Goal: Navigation & Orientation: Find specific page/section

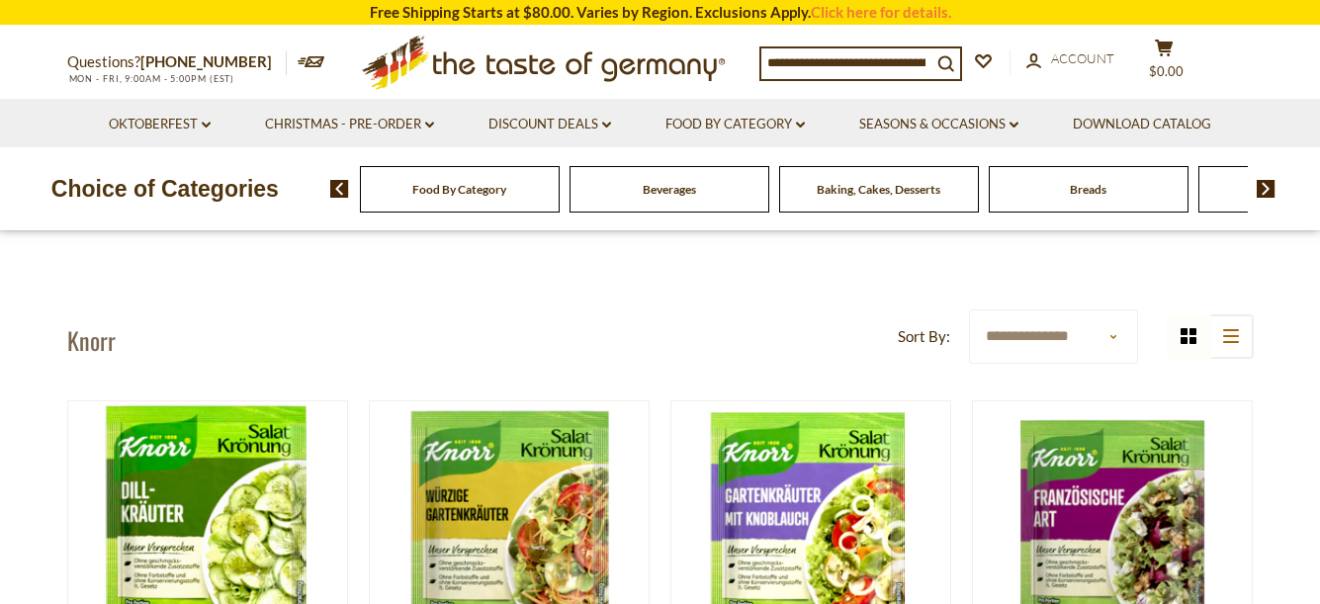
click at [467, 203] on div "Food By Category" at bounding box center [460, 189] width 200 height 46
click at [1267, 187] on img at bounding box center [1266, 189] width 19 height 18
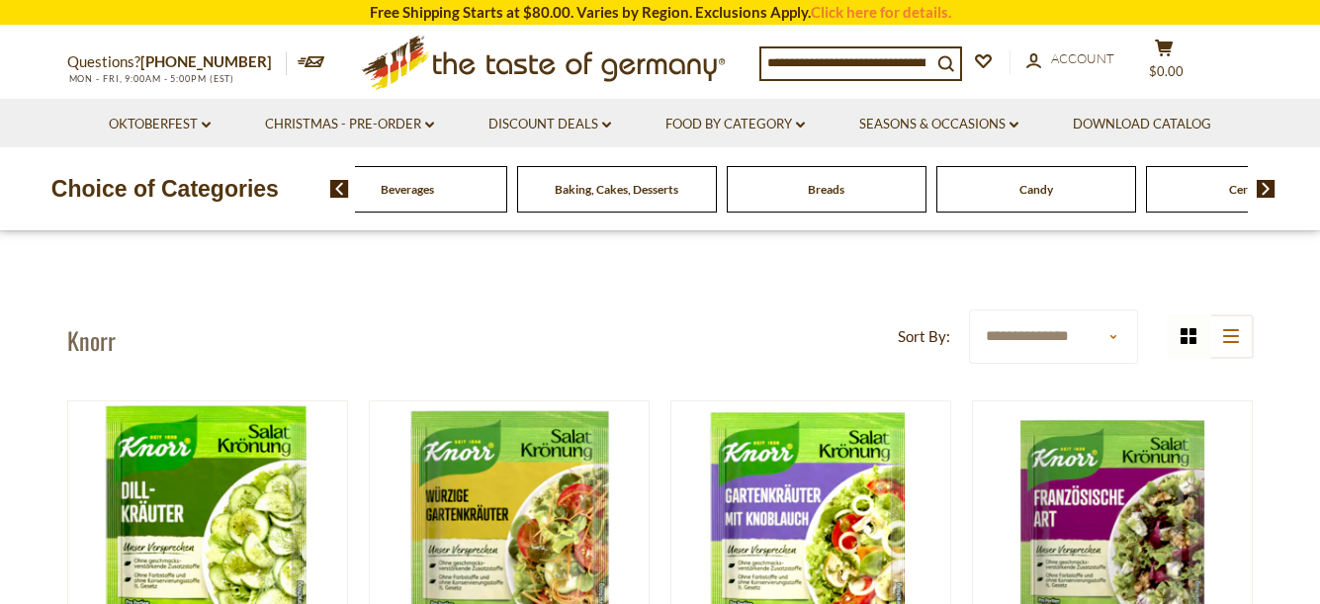
click at [1267, 187] on img at bounding box center [1266, 189] width 19 height 18
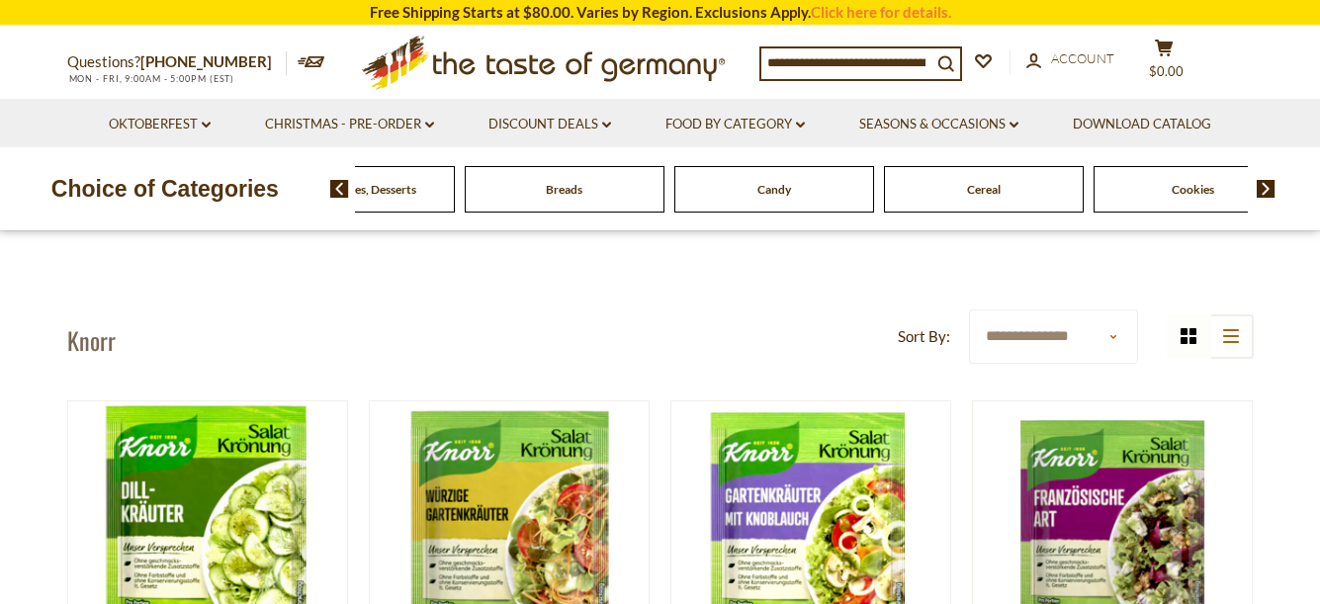
click at [1267, 187] on img at bounding box center [1266, 189] width 19 height 18
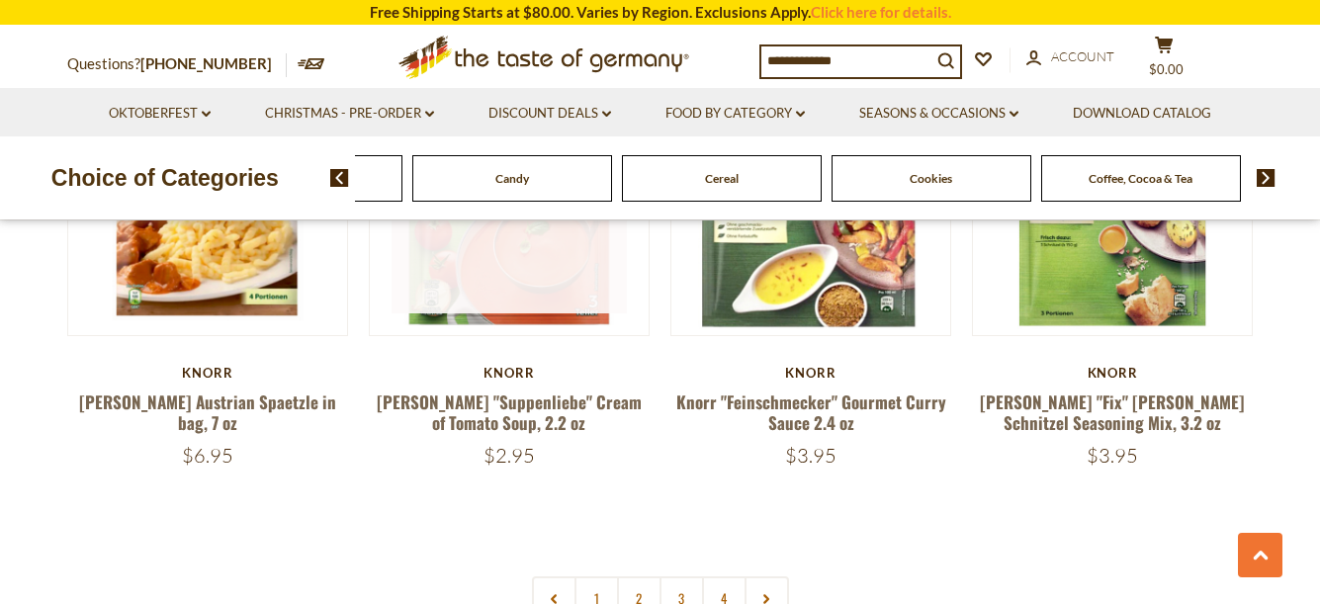
scroll to position [4263, 0]
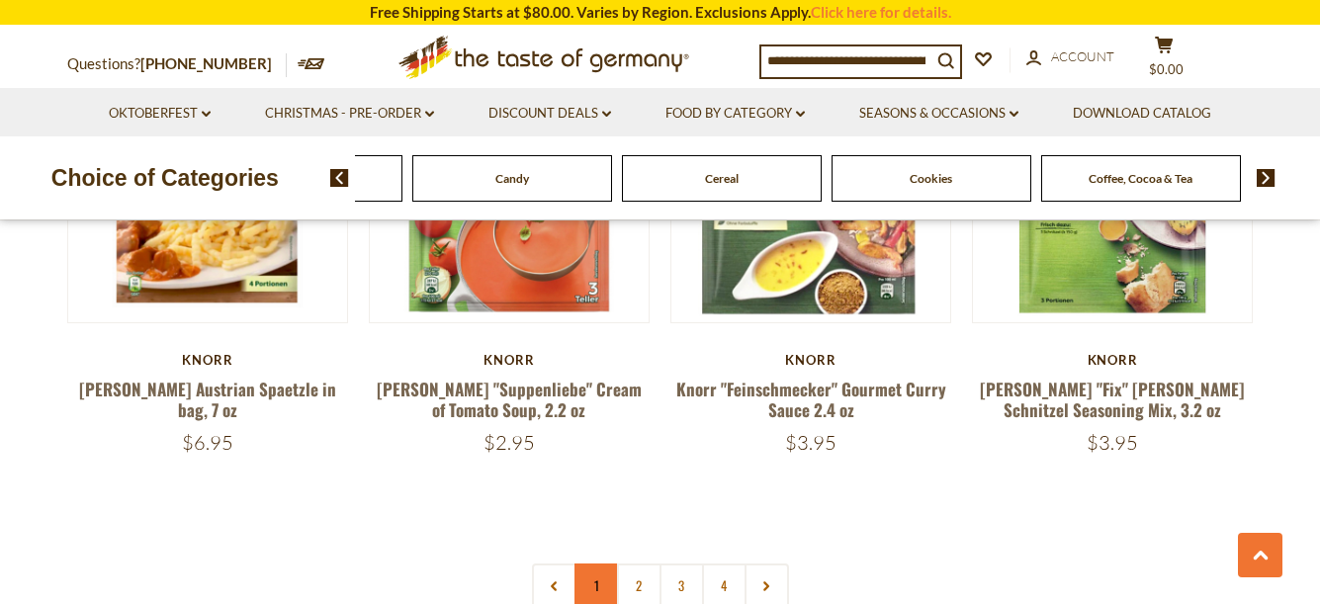
click at [596, 564] on link "1" at bounding box center [597, 586] width 45 height 45
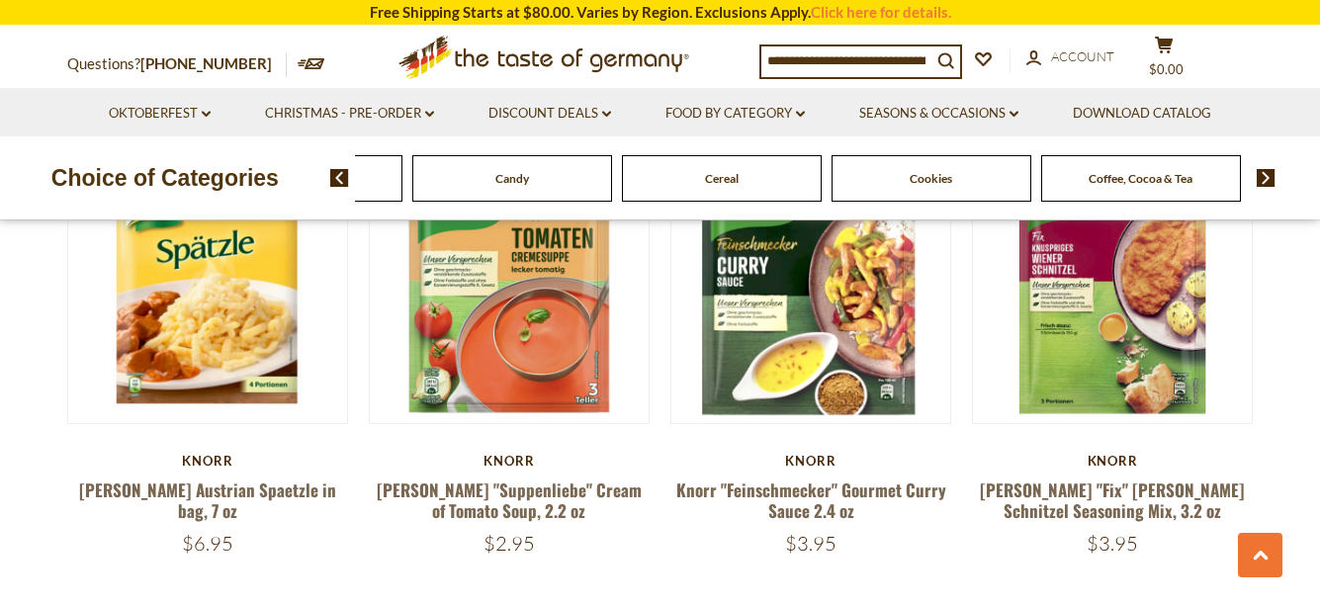
scroll to position [4254, 0]
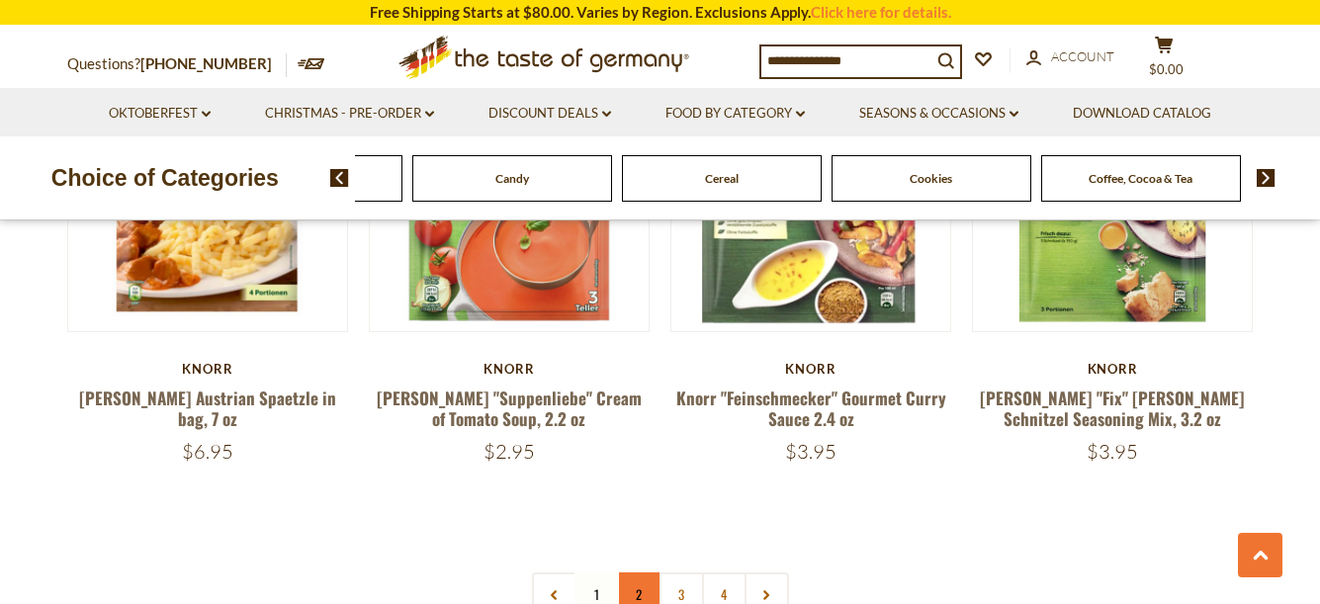
click at [640, 573] on link "2" at bounding box center [639, 595] width 45 height 45
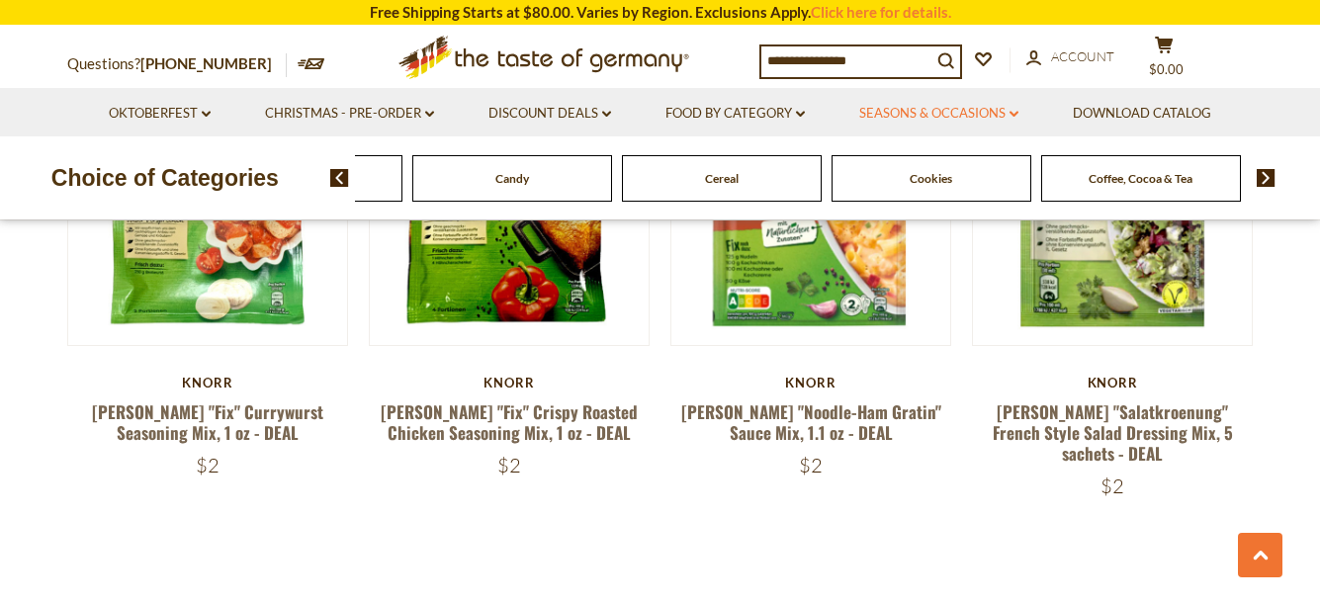
scroll to position [4313, 0]
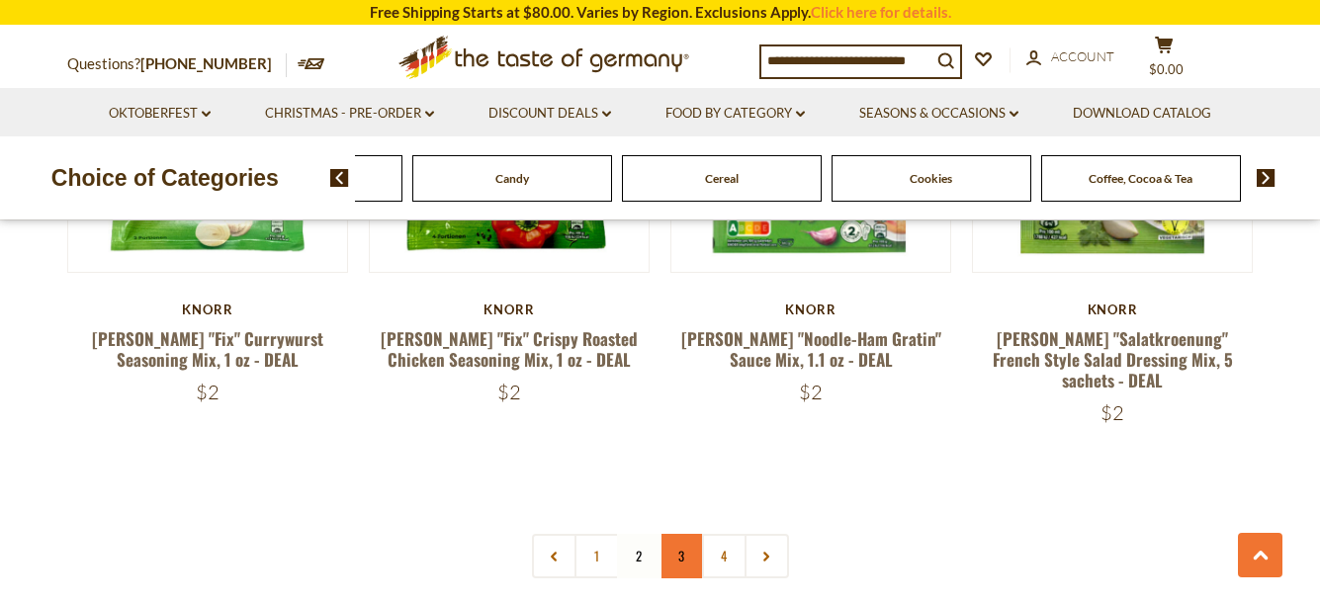
click at [679, 534] on link "3" at bounding box center [682, 556] width 45 height 45
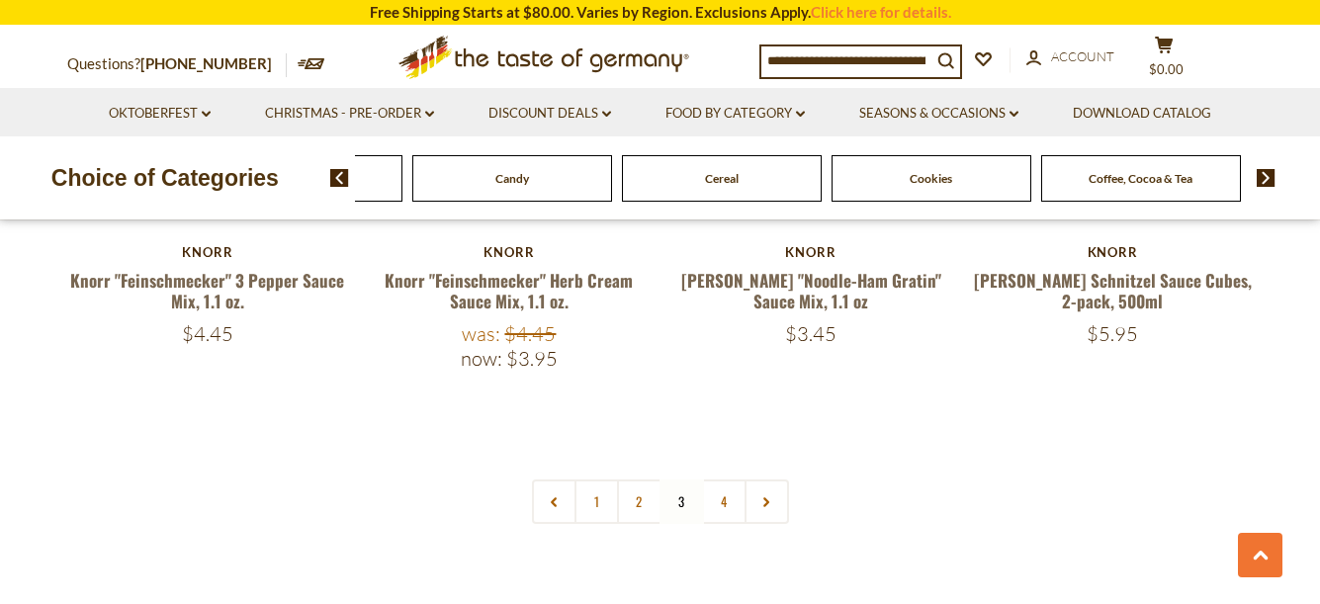
scroll to position [4393, 0]
click at [720, 479] on link "4" at bounding box center [724, 501] width 45 height 45
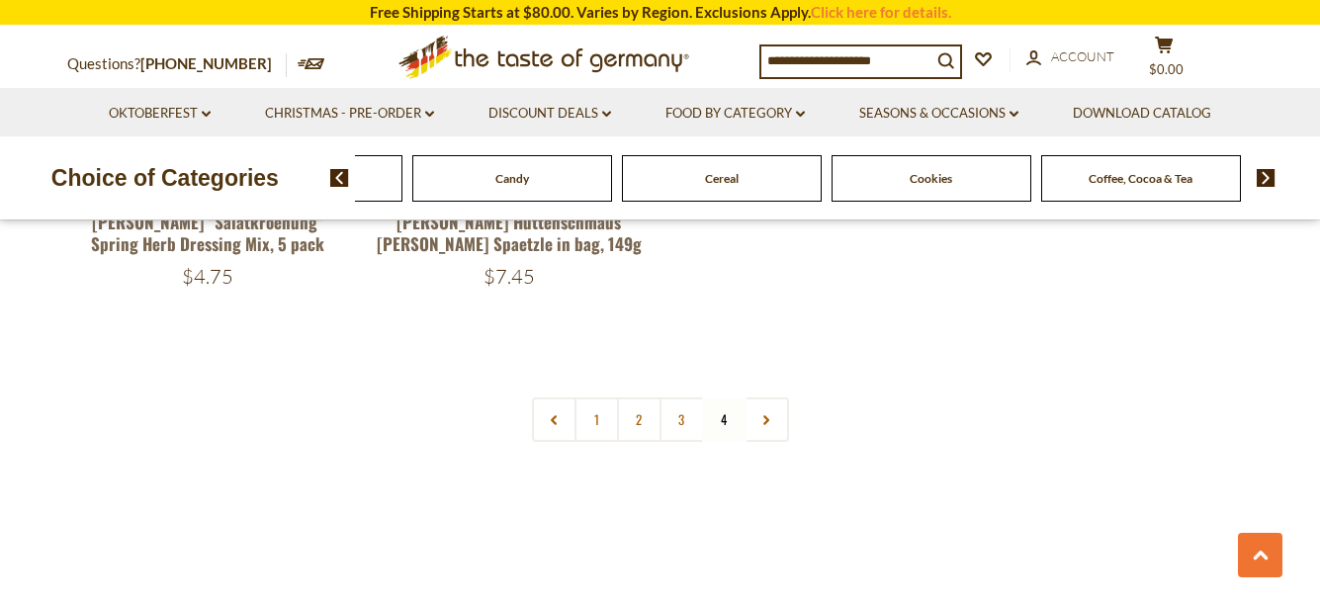
scroll to position [2442, 0]
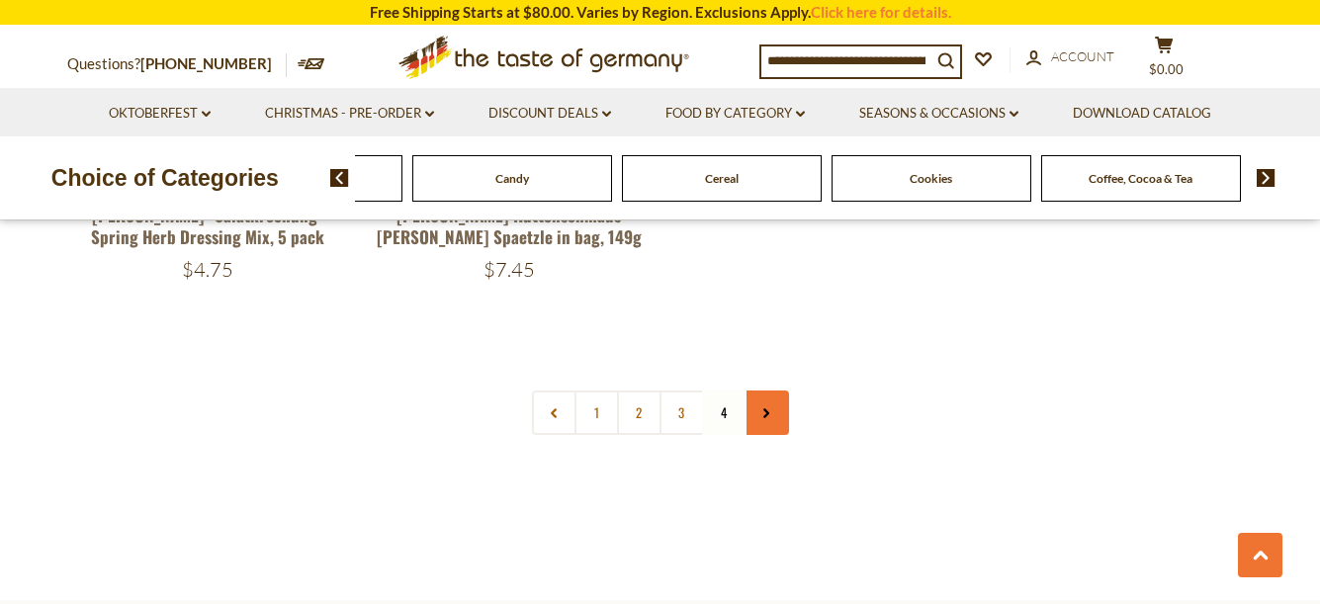
click at [770, 408] on icon at bounding box center [767, 413] width 12 height 10
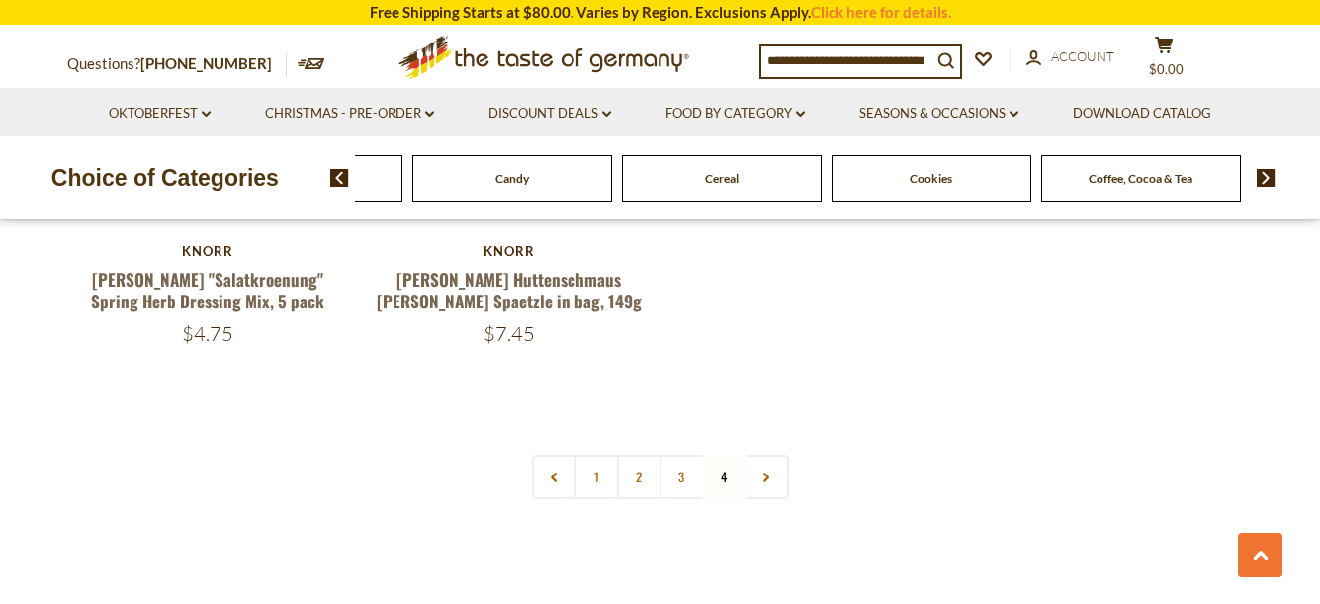
scroll to position [2424, 0]
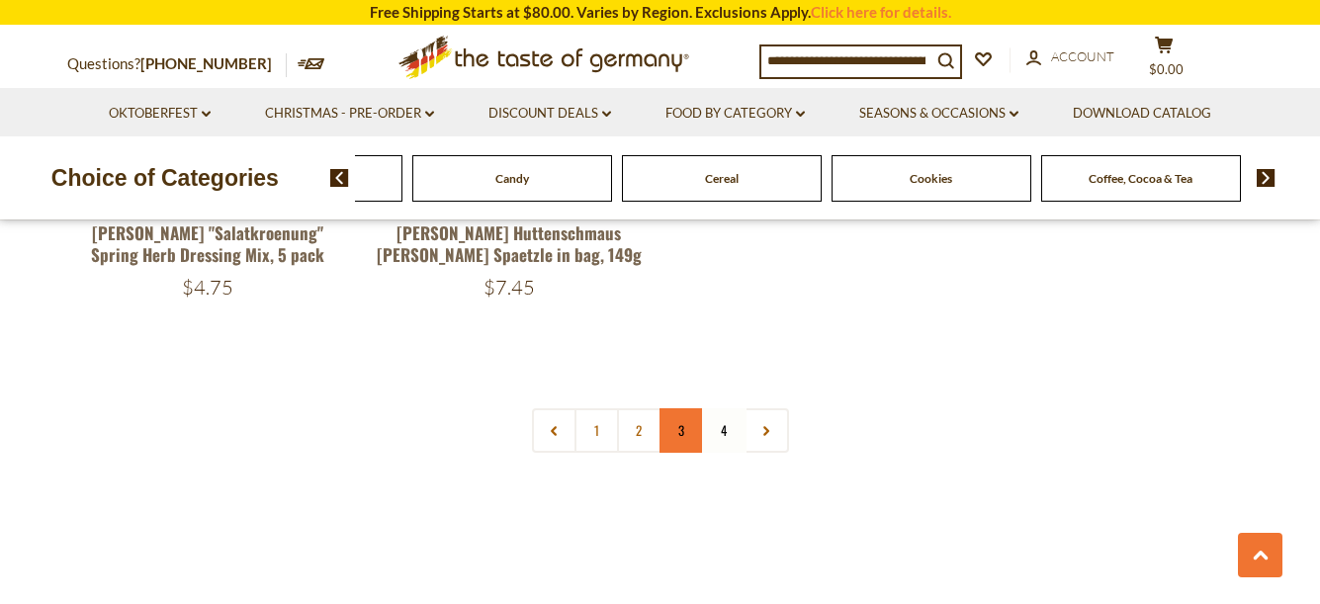
click at [685, 408] on link "3" at bounding box center [682, 430] width 45 height 45
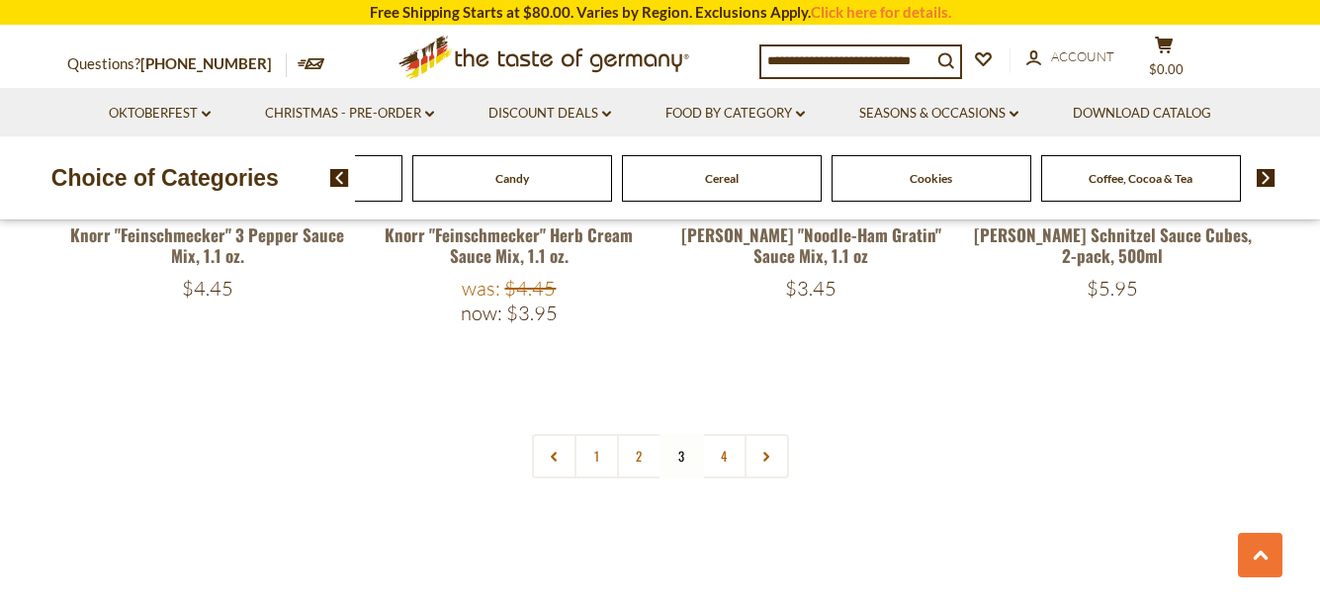
scroll to position [4454, 0]
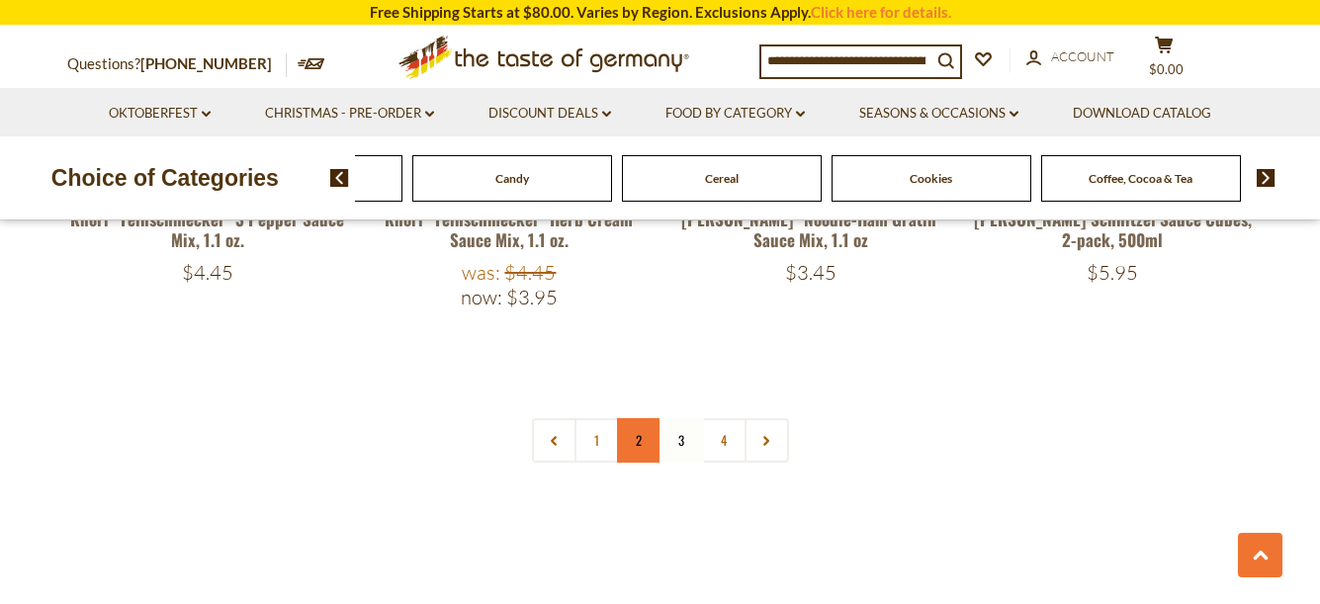
click at [644, 418] on link "2" at bounding box center [639, 440] width 45 height 45
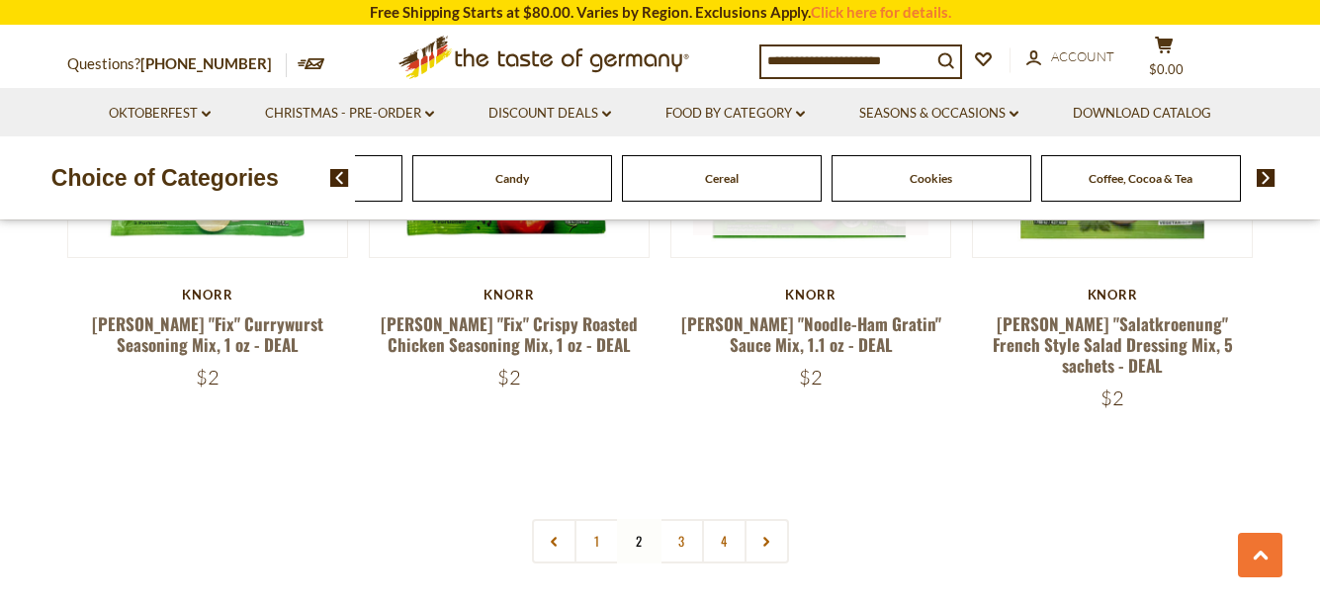
scroll to position [4329, 0]
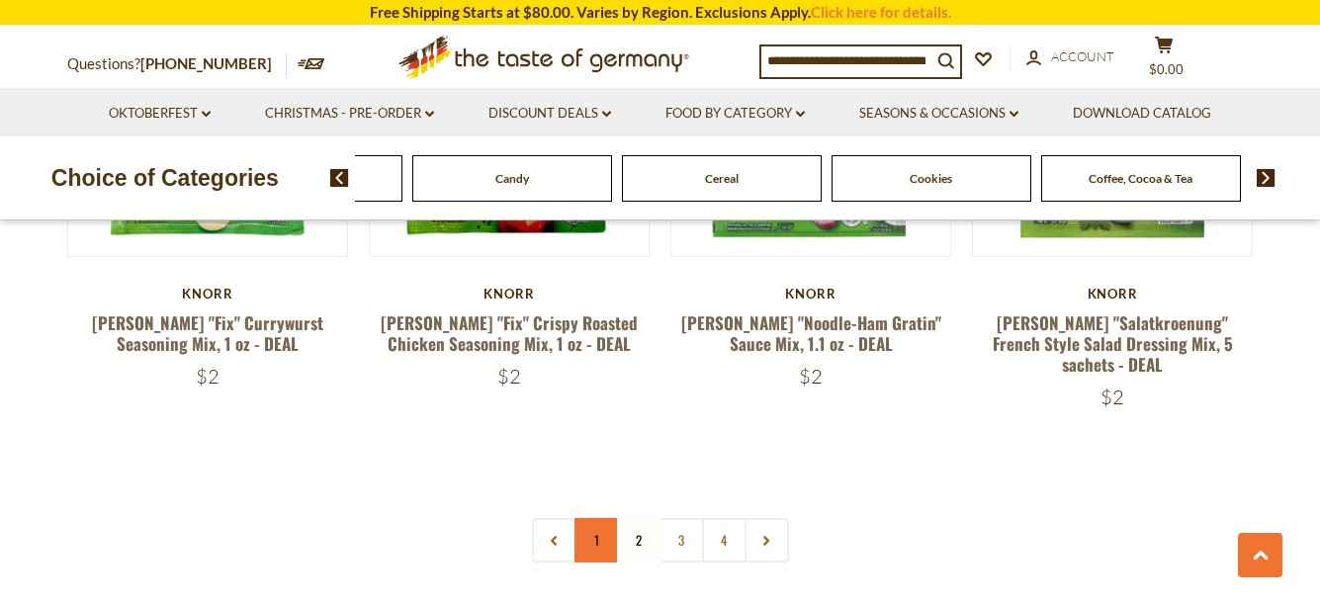
click at [600, 518] on link "1" at bounding box center [597, 540] width 45 height 45
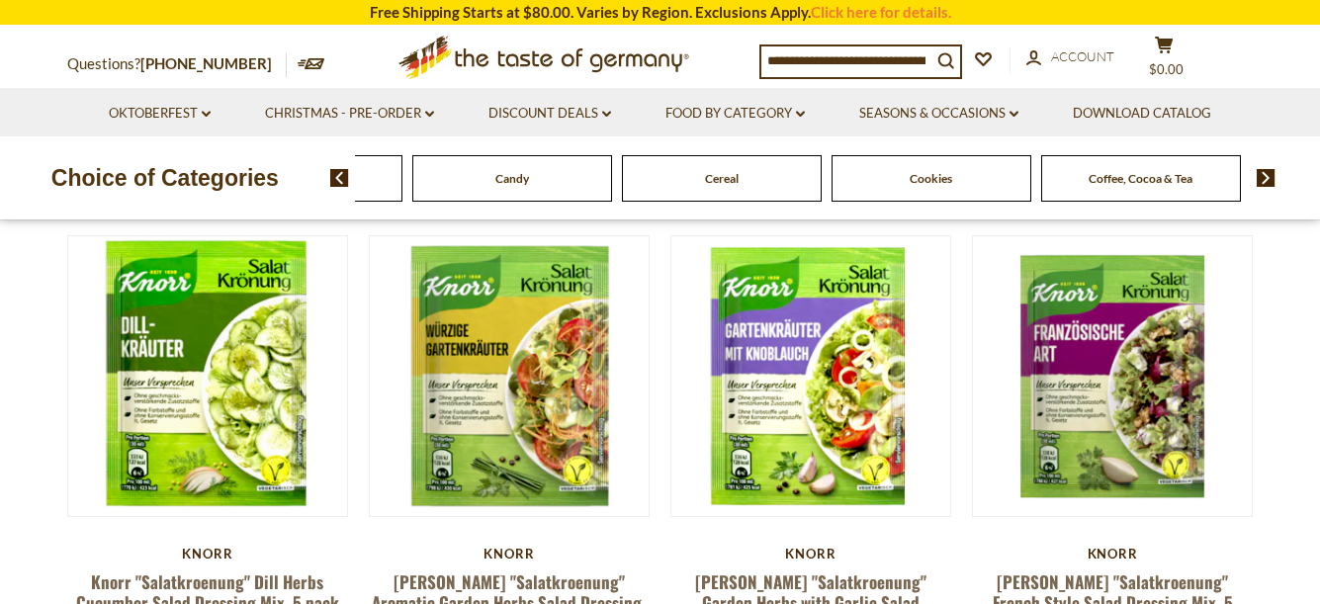
scroll to position [125, 0]
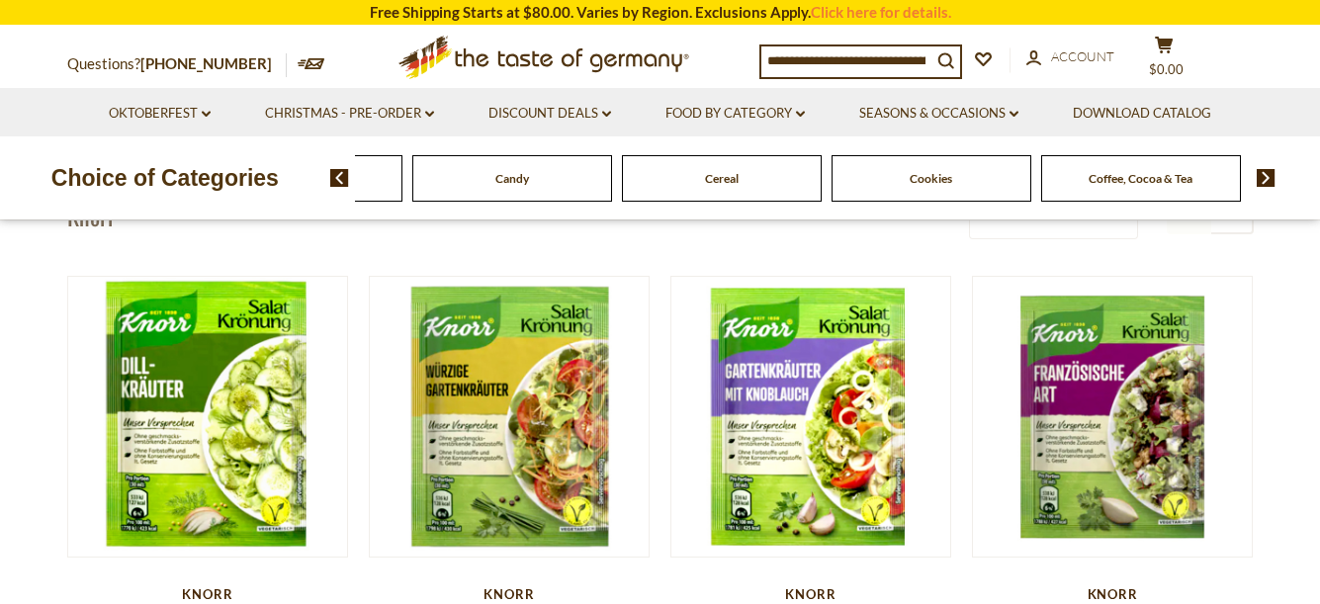
click at [857, 61] on input at bounding box center [847, 60] width 170 height 28
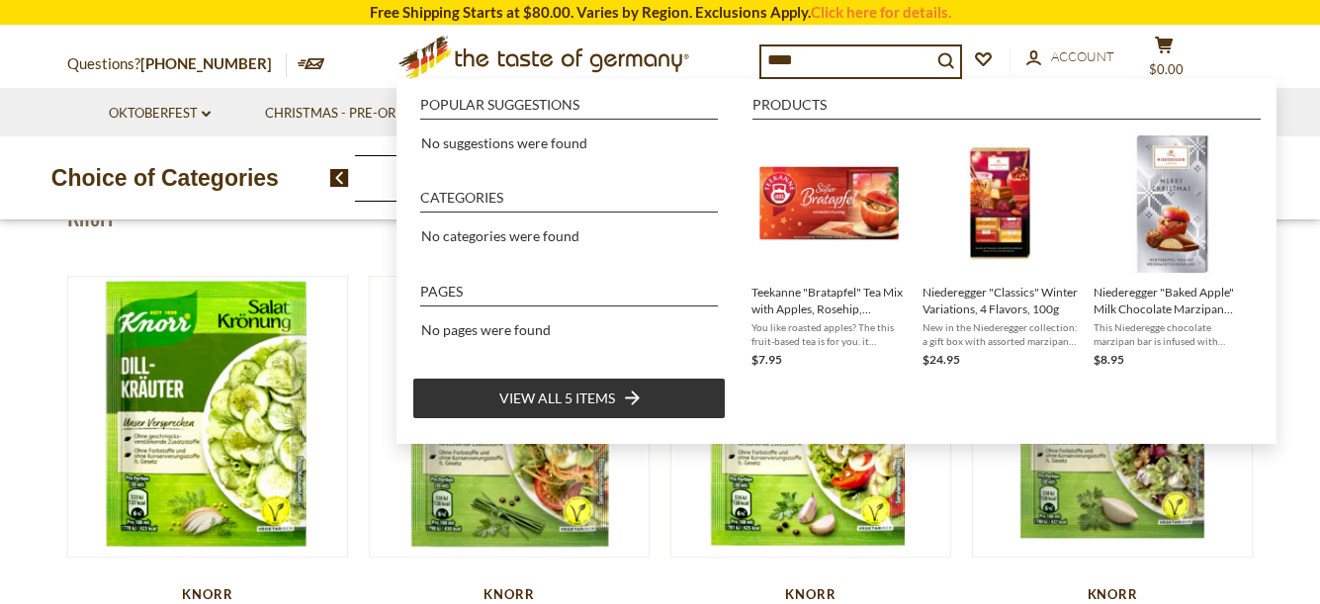
type input "***"
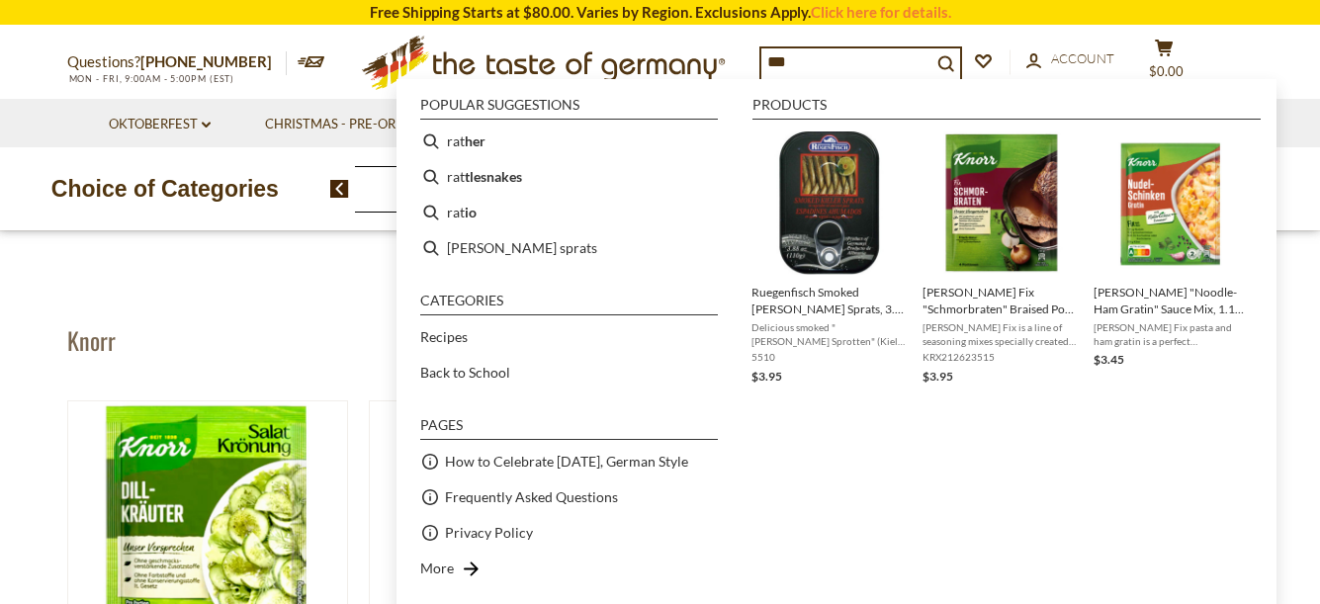
scroll to position [0, 0]
